Goal: Answer question/provide support

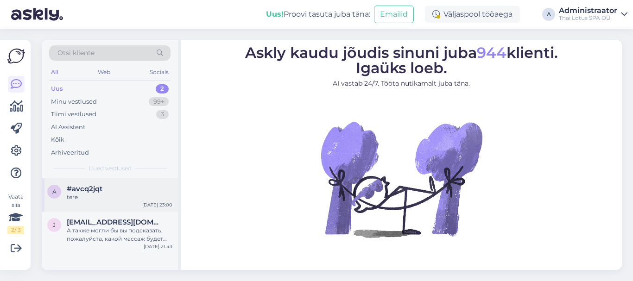
click at [111, 194] on div "tere" at bounding box center [120, 197] width 106 height 8
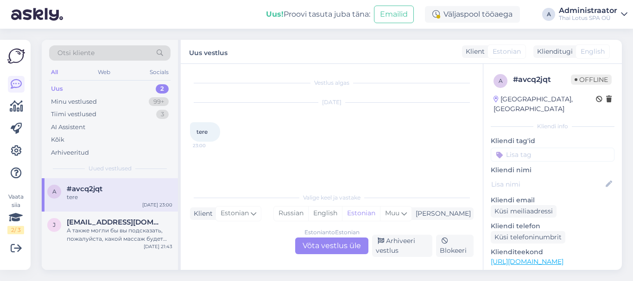
click at [354, 245] on div "Estonian to Estonian Võta vestlus üle" at bounding box center [331, 246] width 73 height 17
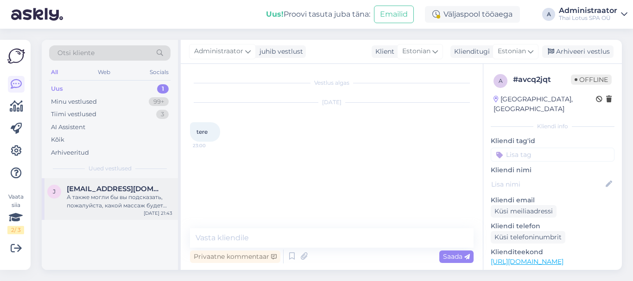
click at [93, 191] on span "[EMAIL_ADDRESS][DOMAIN_NAME]" at bounding box center [115, 189] width 96 height 8
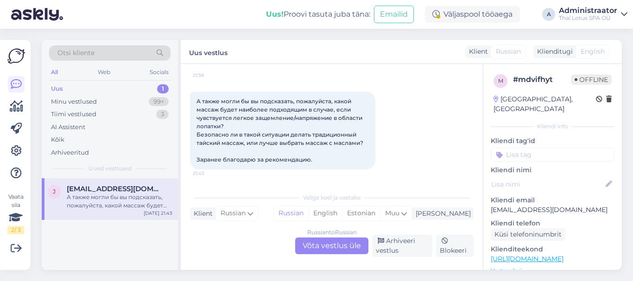
click at [91, 88] on div "Uus 1" at bounding box center [109, 88] width 121 height 13
click at [317, 250] on div "Russian to Russian Võta vestlus üle" at bounding box center [331, 246] width 73 height 17
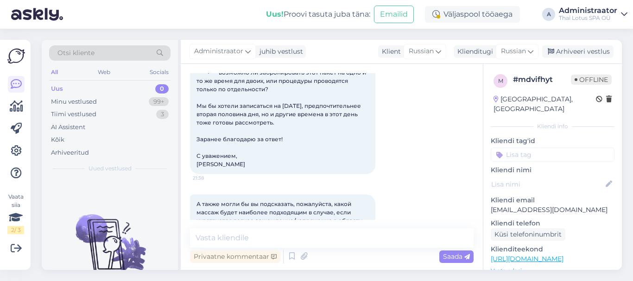
scroll to position [197, 0]
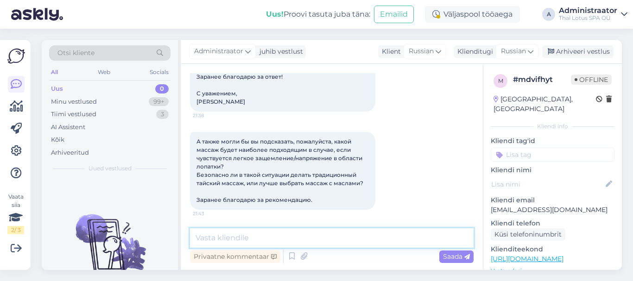
click at [231, 244] on textarea at bounding box center [331, 237] width 283 height 19
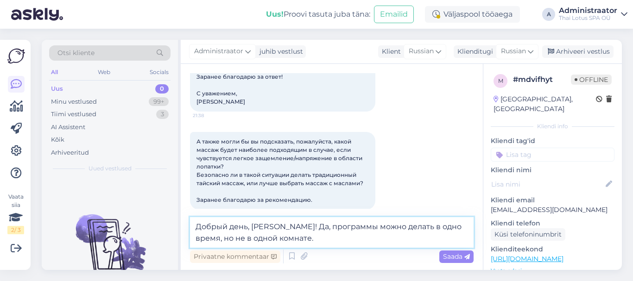
click at [285, 222] on textarea "Добрый день, [PERSON_NAME]! Да, программы можно делать в одно время, но не в од…" at bounding box center [331, 232] width 283 height 31
click at [305, 237] on textarea "Добрый день, [PERSON_NAME]! Да, СПА-программы можно делать в одно время, но не …" at bounding box center [331, 232] width 283 height 31
click at [309, 238] on textarea "Добрый день, [PERSON_NAME]! Да, СПА-программы можно делать в одно время, но не …" at bounding box center [331, 232] width 283 height 31
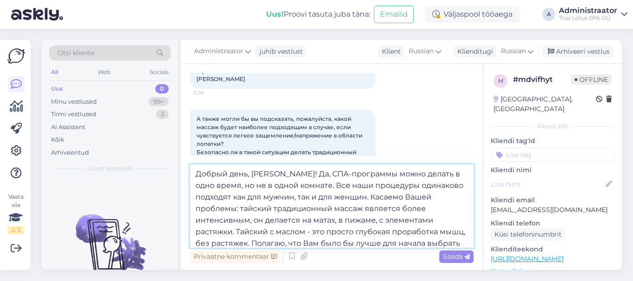
scroll to position [12, 0]
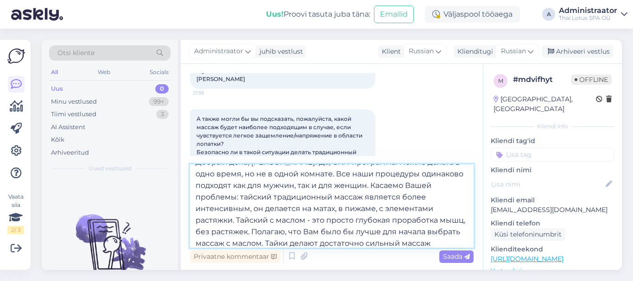
type textarea "Добрый день, [PERSON_NAME]! Да, СПА-программы можно делать в одно время, но не …"
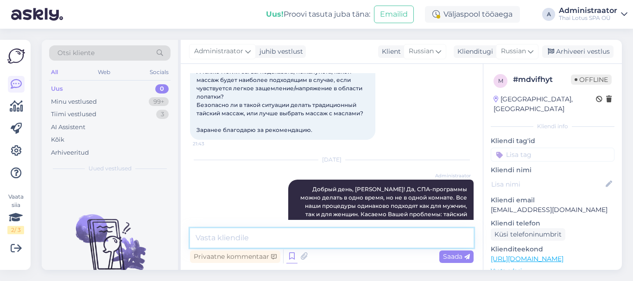
scroll to position [331, 0]
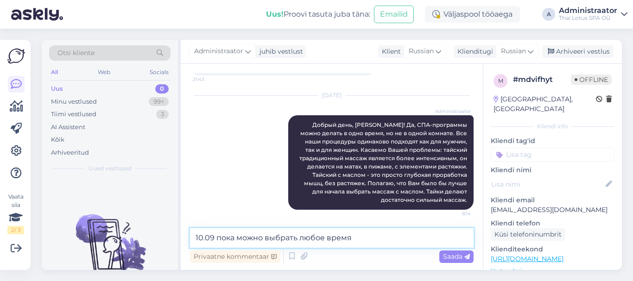
type textarea "10.09 пока можно выбрать любое время."
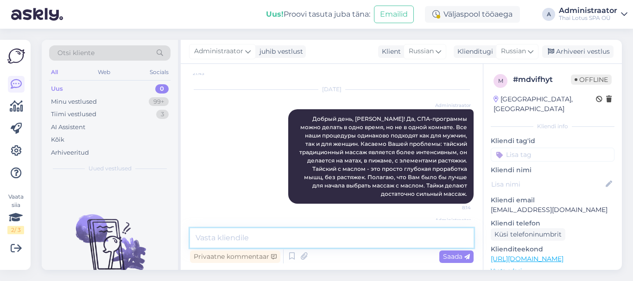
scroll to position [371, 0]
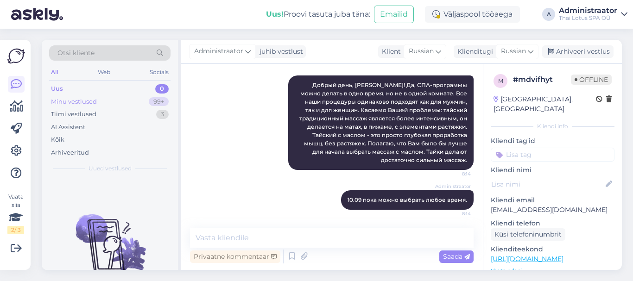
click at [104, 100] on div "Minu vestlused 99+" at bounding box center [109, 101] width 121 height 13
